Goal: Transaction & Acquisition: Download file/media

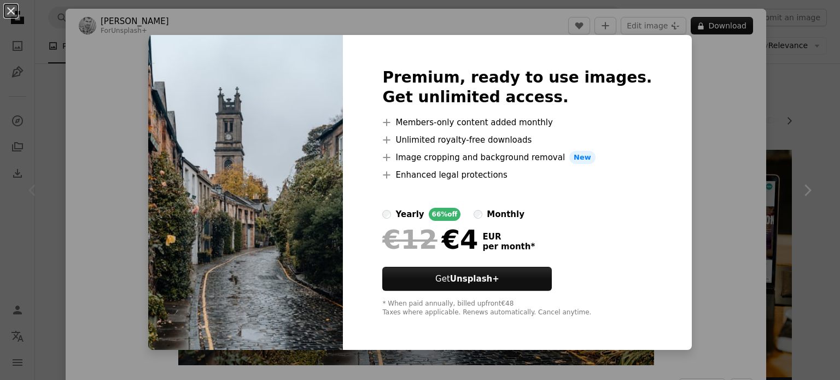
click at [711, 89] on div "An X shape Premium, ready to use images. Get unlimited access. A plus sign Memb…" at bounding box center [420, 190] width 840 height 380
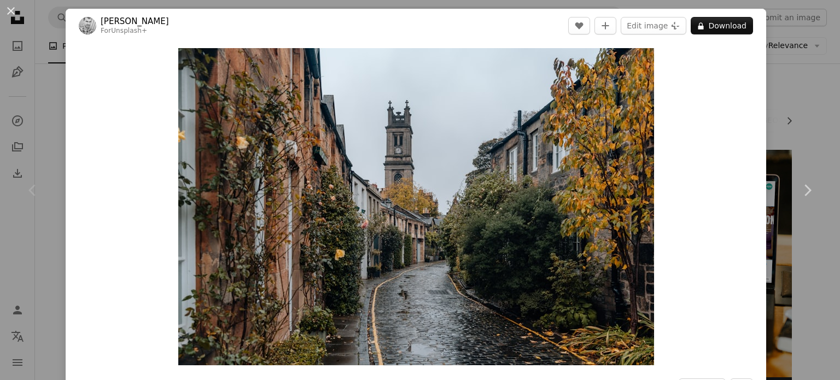
click at [794, 104] on div "An X shape Chevron left Chevron right [PERSON_NAME] For Unsplash+ A heart A plu…" at bounding box center [420, 190] width 840 height 380
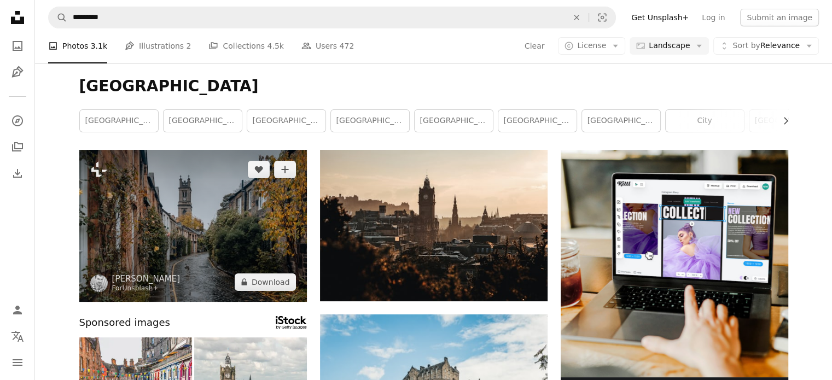
click at [219, 245] on img at bounding box center [192, 226] width 227 height 152
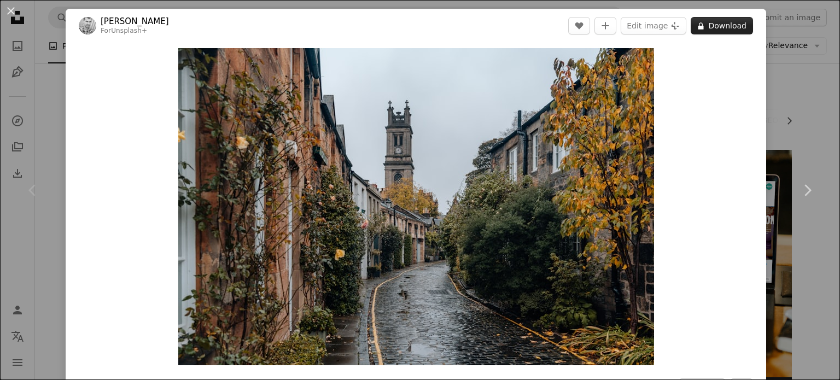
click at [720, 22] on button "A lock Download" at bounding box center [722, 25] width 62 height 17
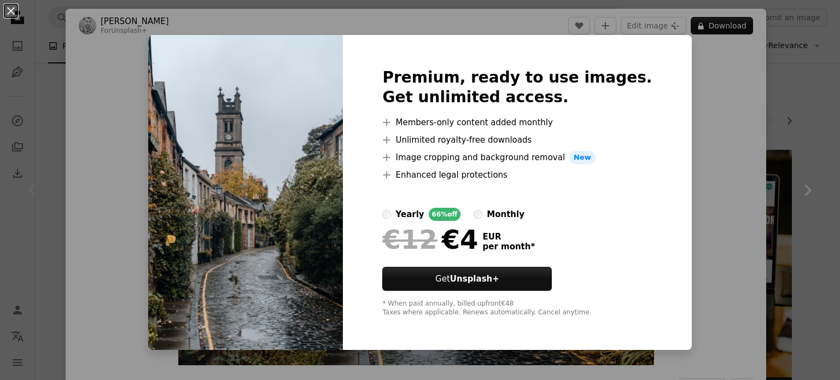
click at [691, 157] on div "An X shape Premium, ready to use images. Get unlimited access. A plus sign Memb…" at bounding box center [420, 190] width 840 height 380
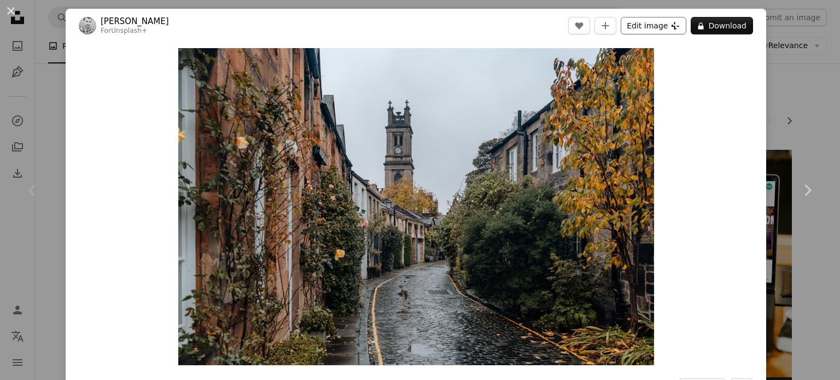
click at [658, 27] on button "Edit image Plus sign for Unsplash+" at bounding box center [654, 25] width 66 height 17
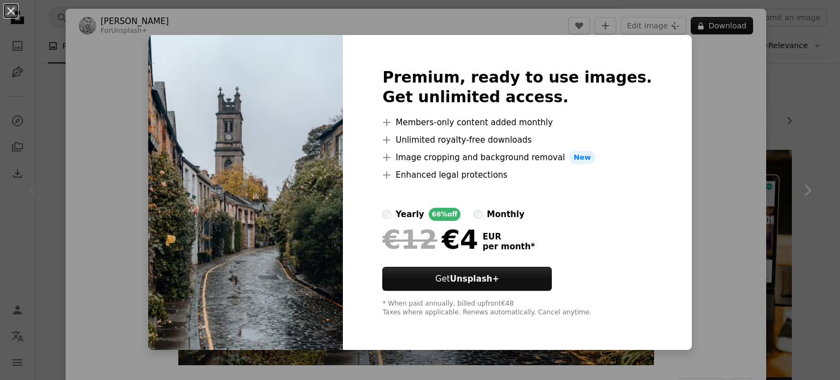
click at [691, 100] on div "An X shape Premium, ready to use images. Get unlimited access. A plus sign Memb…" at bounding box center [420, 190] width 840 height 380
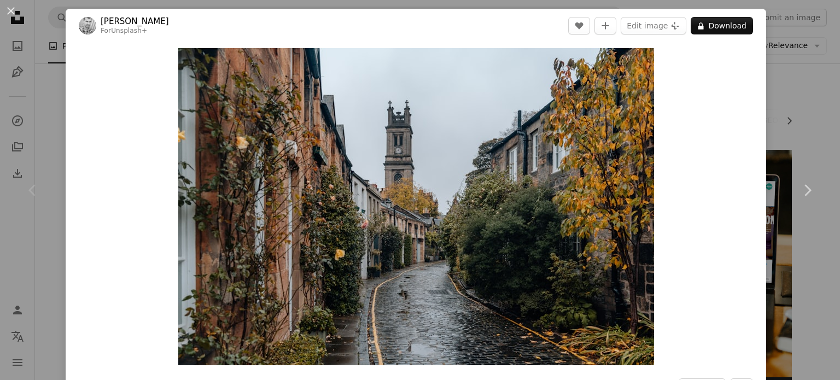
click at [787, 89] on div "An X shape Chevron left Chevron right [PERSON_NAME] For Unsplash+ A heart A plu…" at bounding box center [420, 190] width 840 height 380
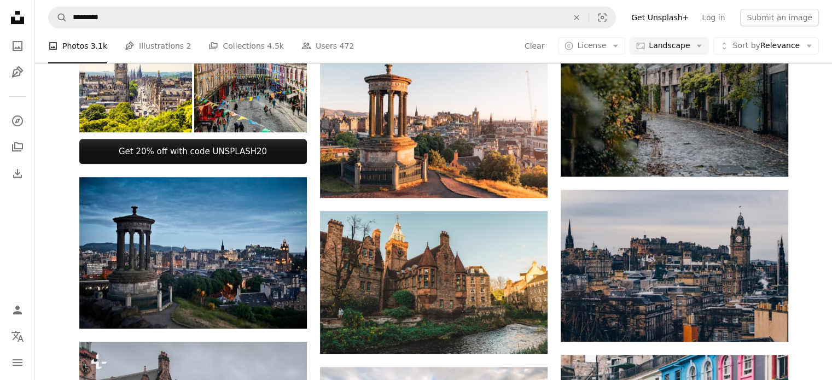
scroll to position [492, 0]
